Goal: Task Accomplishment & Management: Manage account settings

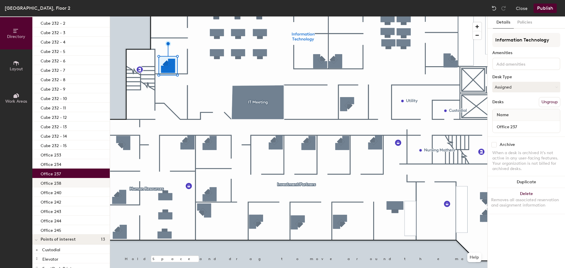
scroll to position [88, 0]
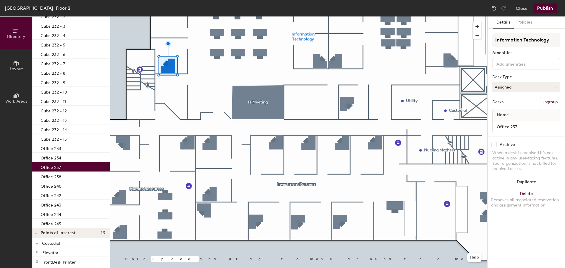
click at [60, 167] on p "Office 237" at bounding box center [51, 166] width 20 height 7
drag, startPoint x: 107, startPoint y: 114, endPoint x: 67, endPoint y: 167, distance: 66.5
click at [67, 167] on div "Office 237" at bounding box center [70, 166] width 77 height 9
click at [60, 167] on p "Office 237" at bounding box center [51, 166] width 20 height 7
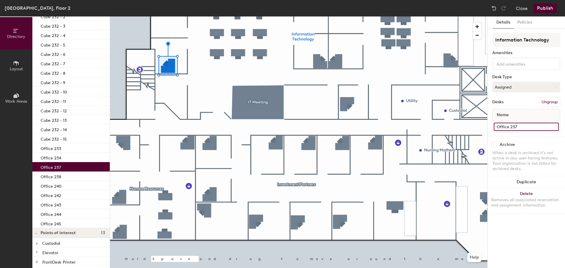
click at [527, 129] on input "Office 237" at bounding box center [526, 127] width 65 height 8
click at [526, 126] on input "Office 237" at bounding box center [526, 127] width 65 height 8
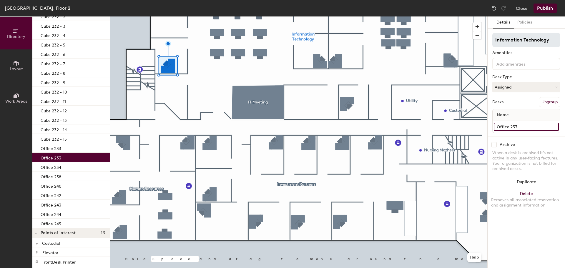
type input "Office 233"
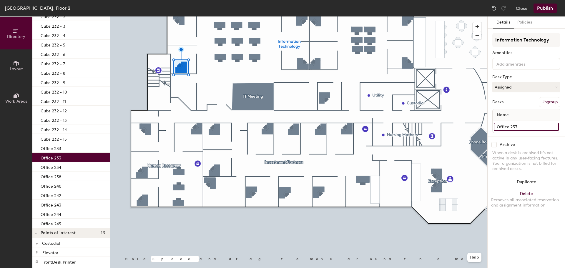
click at [532, 131] on input "Office 233" at bounding box center [526, 127] width 65 height 8
click at [532, 130] on input "Office 233" at bounding box center [526, 127] width 65 height 8
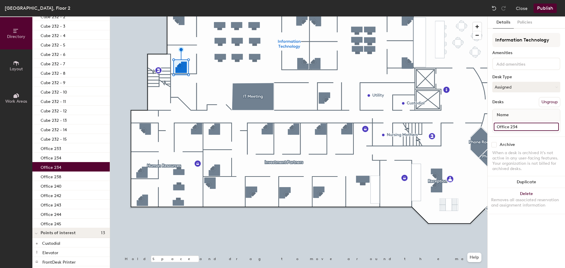
type input "Office 234"
click at [524, 105] on div "Desks Ungroup" at bounding box center [526, 102] width 68 height 10
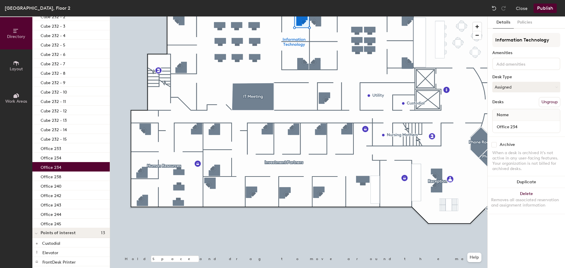
click at [538, 122] on div "Office 234" at bounding box center [526, 127] width 67 height 12
click at [534, 126] on input "Office 234" at bounding box center [526, 127] width 65 height 8
click at [521, 126] on input "Office 234" at bounding box center [526, 127] width 65 height 8
type input "Office 237"
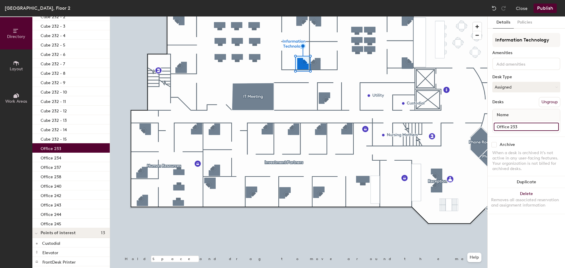
click at [520, 125] on input "Office 233" at bounding box center [526, 127] width 65 height 8
click at [522, 126] on input "Office 233" at bounding box center [526, 127] width 65 height 8
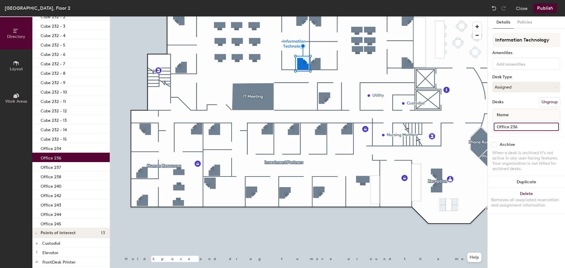
type input "Office 236"
click at [522, 108] on div "Information Technology Amenities Desk Type Assigned Desks Ungroup Name Office 2…" at bounding box center [526, 85] width 68 height 104
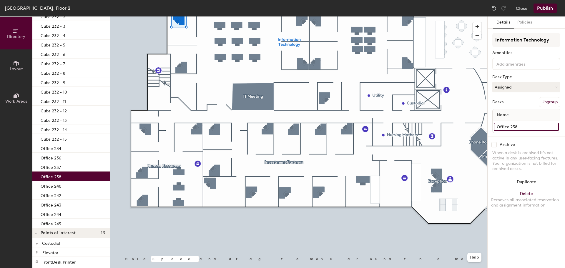
click at [531, 128] on input "Office 238" at bounding box center [526, 127] width 65 height 8
click at [527, 128] on input "Office 238" at bounding box center [526, 127] width 65 height 8
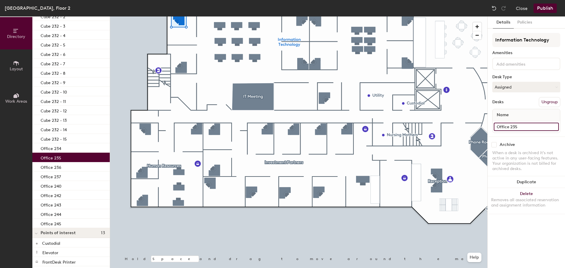
type input "Office 235"
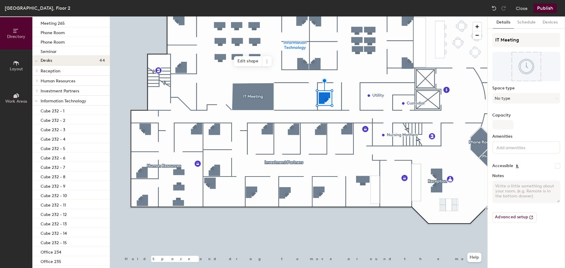
scroll to position [192, 0]
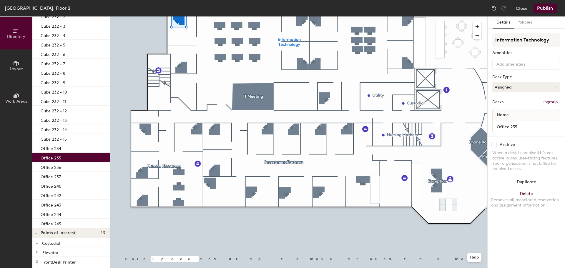
click at [182, 16] on div at bounding box center [298, 16] width 377 height 0
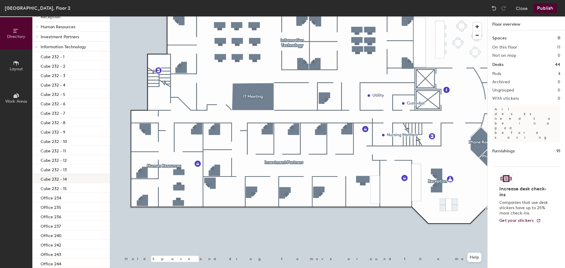
scroll to position [133, 0]
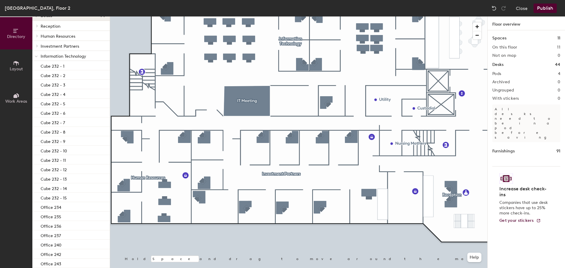
click at [544, 9] on button "Publish" at bounding box center [545, 8] width 23 height 9
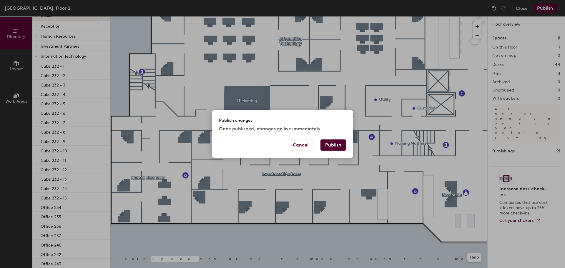
click at [332, 144] on button "Publish" at bounding box center [334, 145] width 26 height 11
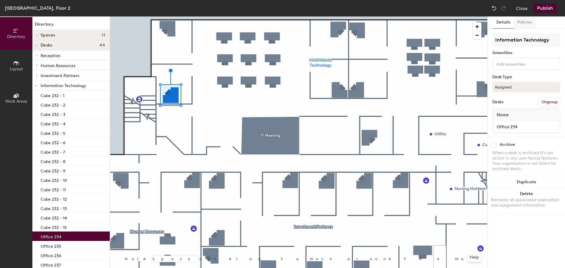
click at [523, 21] on button "Policies" at bounding box center [525, 22] width 22 height 12
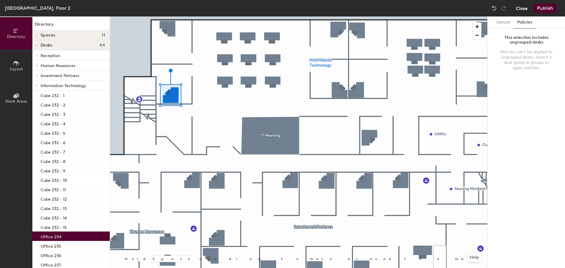
click at [524, 11] on button "Close" at bounding box center [522, 8] width 12 height 9
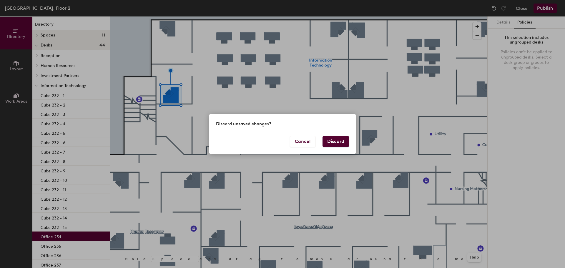
click at [335, 139] on button "Discard" at bounding box center [336, 141] width 26 height 11
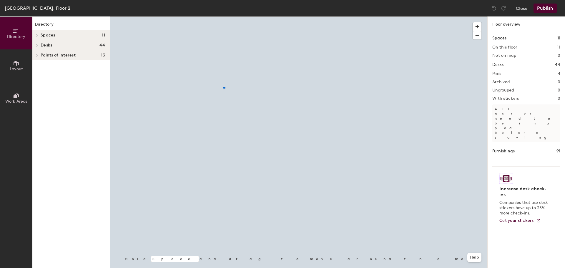
click at [223, 16] on div at bounding box center [298, 16] width 377 height 0
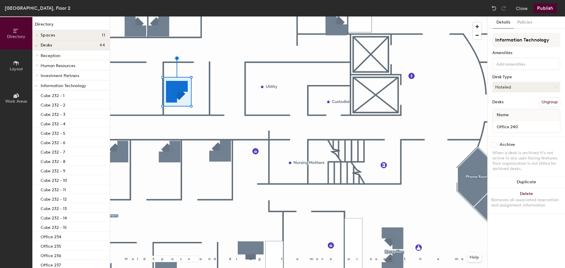
click at [531, 90] on button "Hoteled" at bounding box center [526, 87] width 68 height 11
click at [518, 106] on div "Assigned" at bounding box center [522, 105] width 59 height 9
click at [545, 9] on button "Publish" at bounding box center [545, 8] width 23 height 9
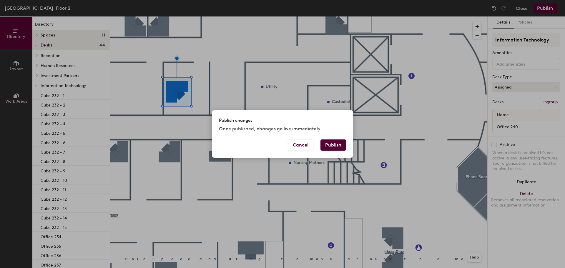
click at [337, 141] on button "Publish" at bounding box center [334, 145] width 26 height 11
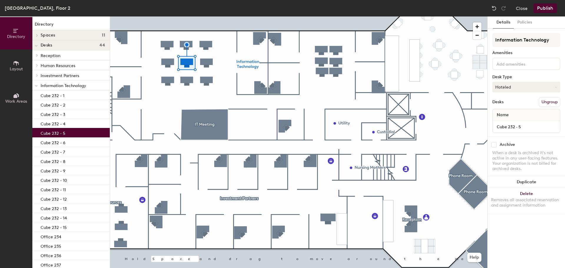
click at [519, 85] on button "Hoteled" at bounding box center [526, 87] width 68 height 11
click at [514, 104] on div "Assigned" at bounding box center [522, 105] width 59 height 9
click at [544, 12] on button "Publish" at bounding box center [545, 8] width 23 height 9
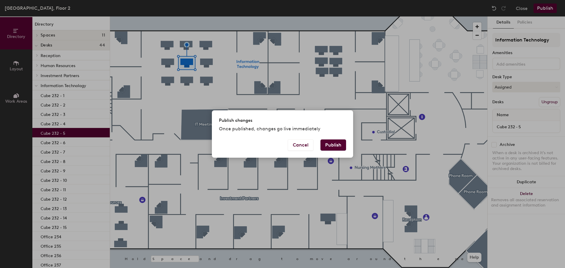
click at [337, 144] on button "Publish" at bounding box center [334, 145] width 26 height 11
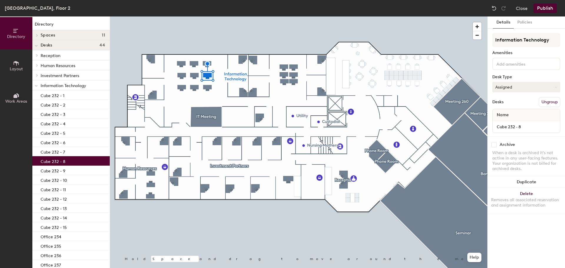
click at [524, 91] on button "Assigned" at bounding box center [526, 87] width 68 height 11
click at [510, 122] on div "Hoteled" at bounding box center [522, 123] width 59 height 9
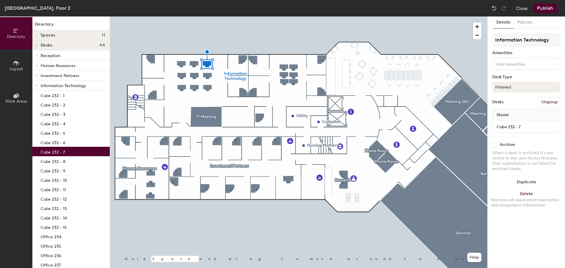
click at [520, 87] on button "Hoteled" at bounding box center [526, 87] width 68 height 11
click at [514, 122] on div "Hoteled" at bounding box center [522, 123] width 59 height 9
click at [541, 9] on button "Publish" at bounding box center [545, 8] width 23 height 9
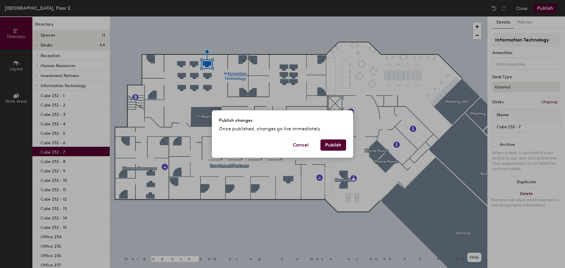
click at [332, 147] on button "Publish" at bounding box center [334, 145] width 26 height 11
